Goal: Transaction & Acquisition: Purchase product/service

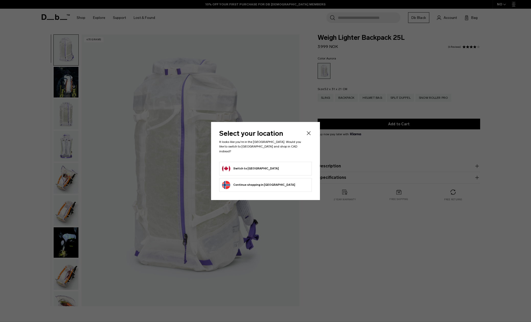
click at [242, 165] on button "Switch to [GEOGRAPHIC_DATA]" at bounding box center [250, 169] width 57 height 8
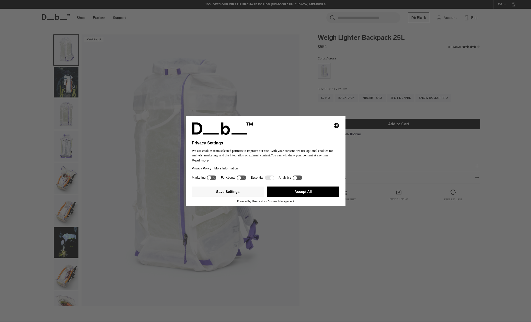
click at [305, 196] on button "Accept All" at bounding box center [303, 192] width 72 height 10
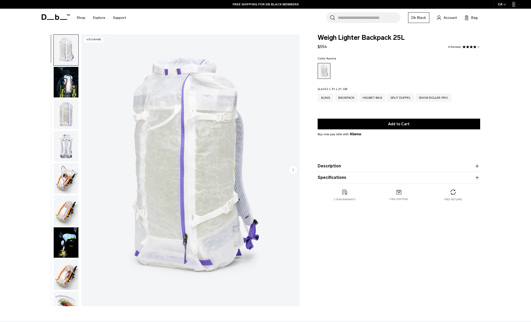
click at [68, 86] on img "button" at bounding box center [66, 82] width 25 height 31
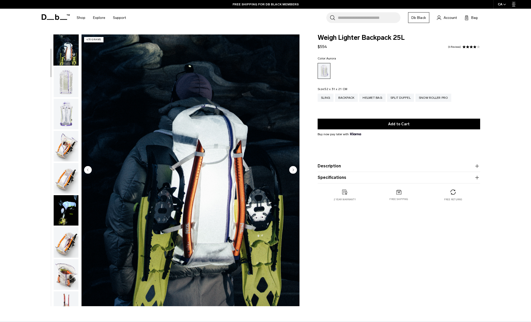
click at [68, 82] on img "button" at bounding box center [66, 82] width 25 height 31
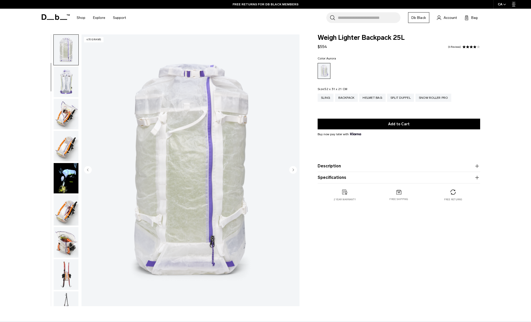
click at [68, 82] on img "button" at bounding box center [66, 82] width 25 height 31
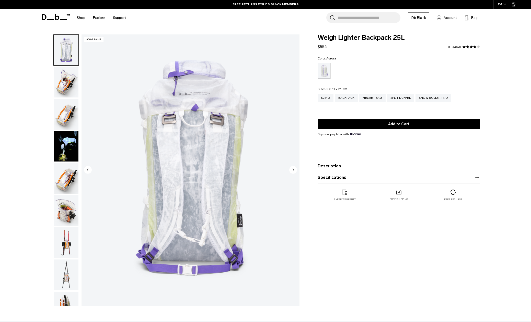
click at [68, 82] on img "button" at bounding box center [66, 82] width 25 height 31
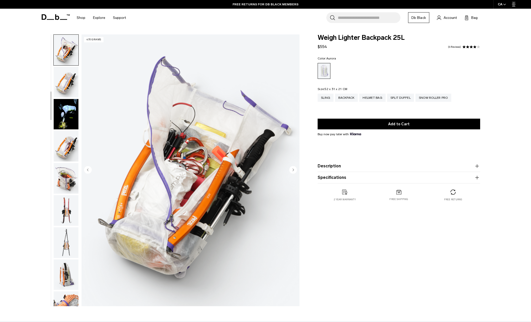
click at [68, 81] on img "button" at bounding box center [66, 82] width 25 height 31
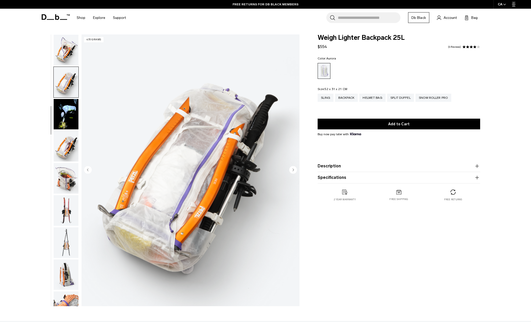
scroll to position [161, 0]
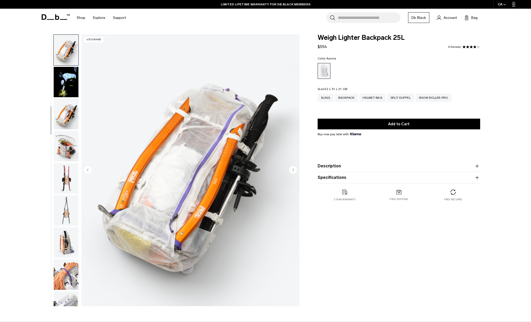
click at [68, 81] on img "button" at bounding box center [66, 82] width 25 height 31
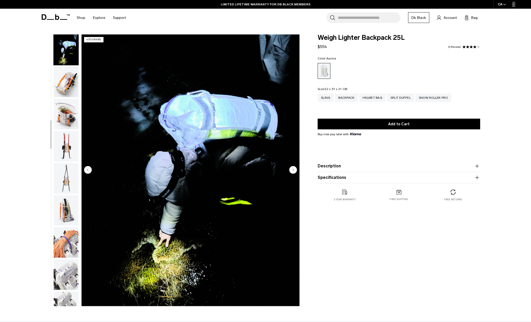
click at [66, 111] on img "button" at bounding box center [66, 114] width 25 height 31
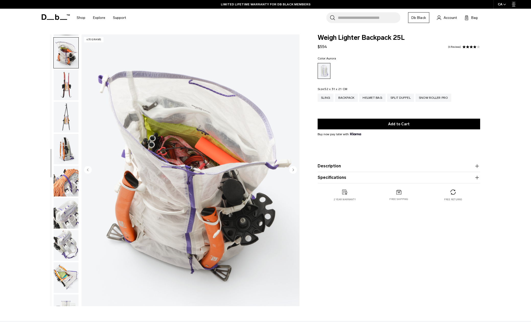
scroll to position [257, 0]
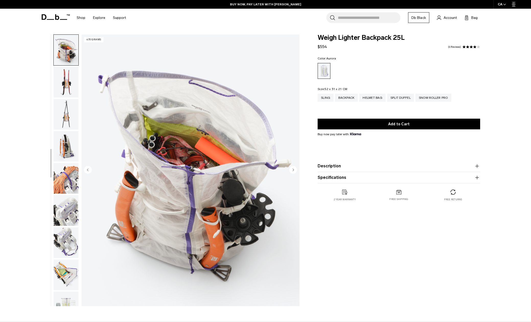
click at [65, 83] on img "button" at bounding box center [66, 82] width 25 height 31
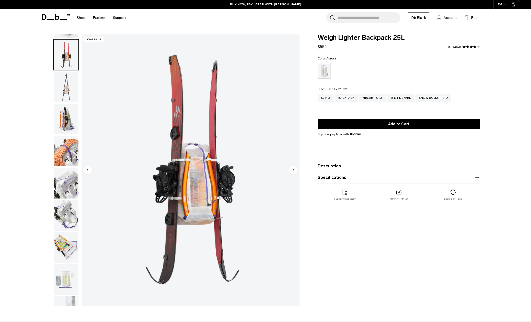
scroll to position [289, 0]
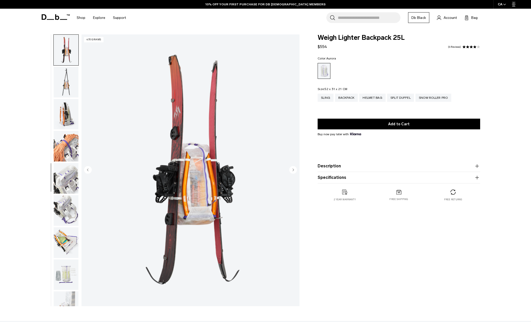
click at [63, 108] on img "button" at bounding box center [66, 114] width 25 height 31
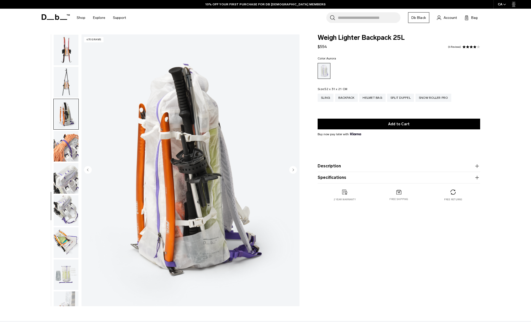
scroll to position [305, 0]
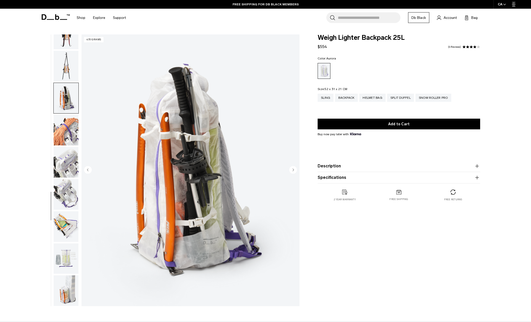
click at [66, 128] on img "button" at bounding box center [66, 130] width 25 height 31
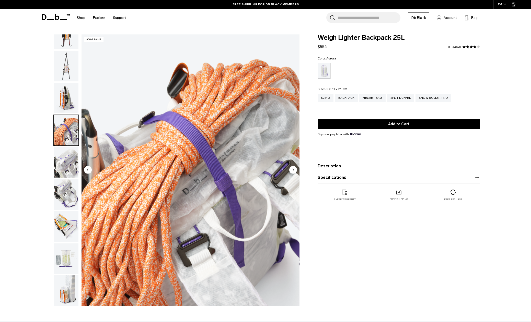
click at [71, 162] on img "button" at bounding box center [66, 162] width 25 height 31
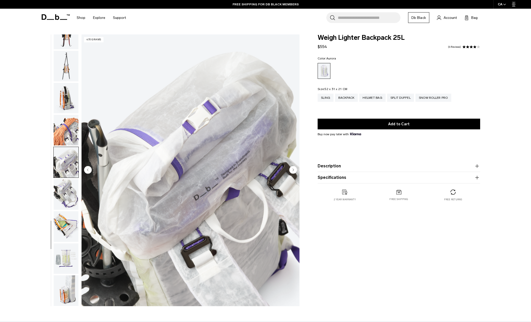
click at [71, 189] on img "button" at bounding box center [66, 194] width 25 height 31
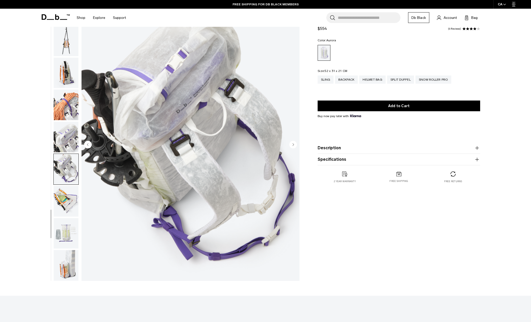
scroll to position [34, 0]
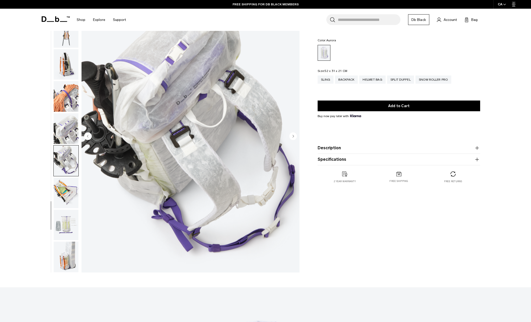
click at [66, 189] on img "button" at bounding box center [66, 193] width 25 height 31
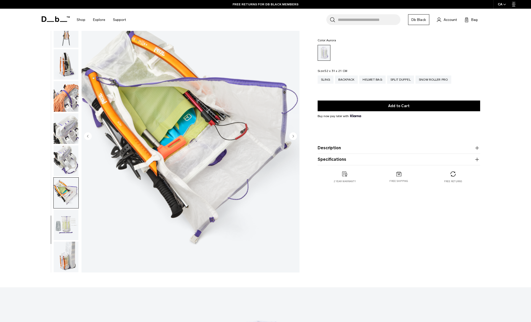
click at [61, 222] on img "button" at bounding box center [66, 225] width 25 height 31
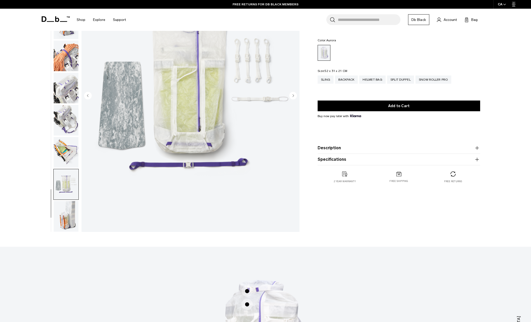
scroll to position [75, 0]
click at [62, 220] on img "button" at bounding box center [66, 216] width 25 height 31
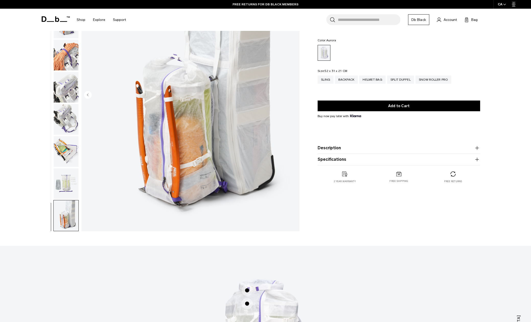
scroll to position [0, 0]
